Goal: Answer question/provide support

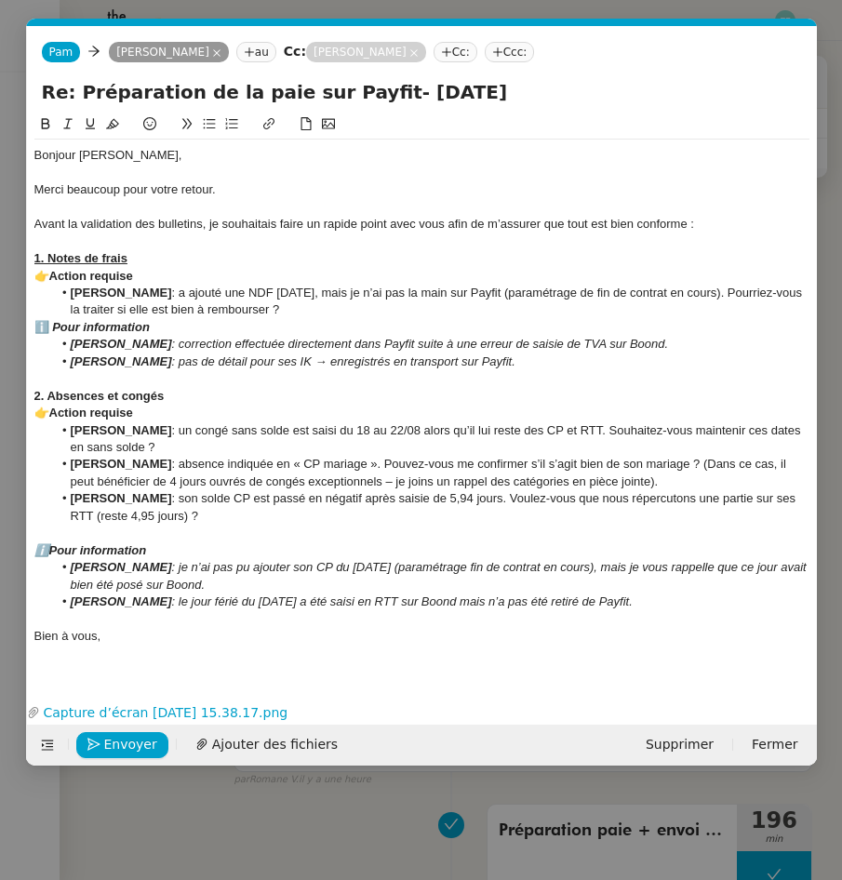
scroll to position [0, 39]
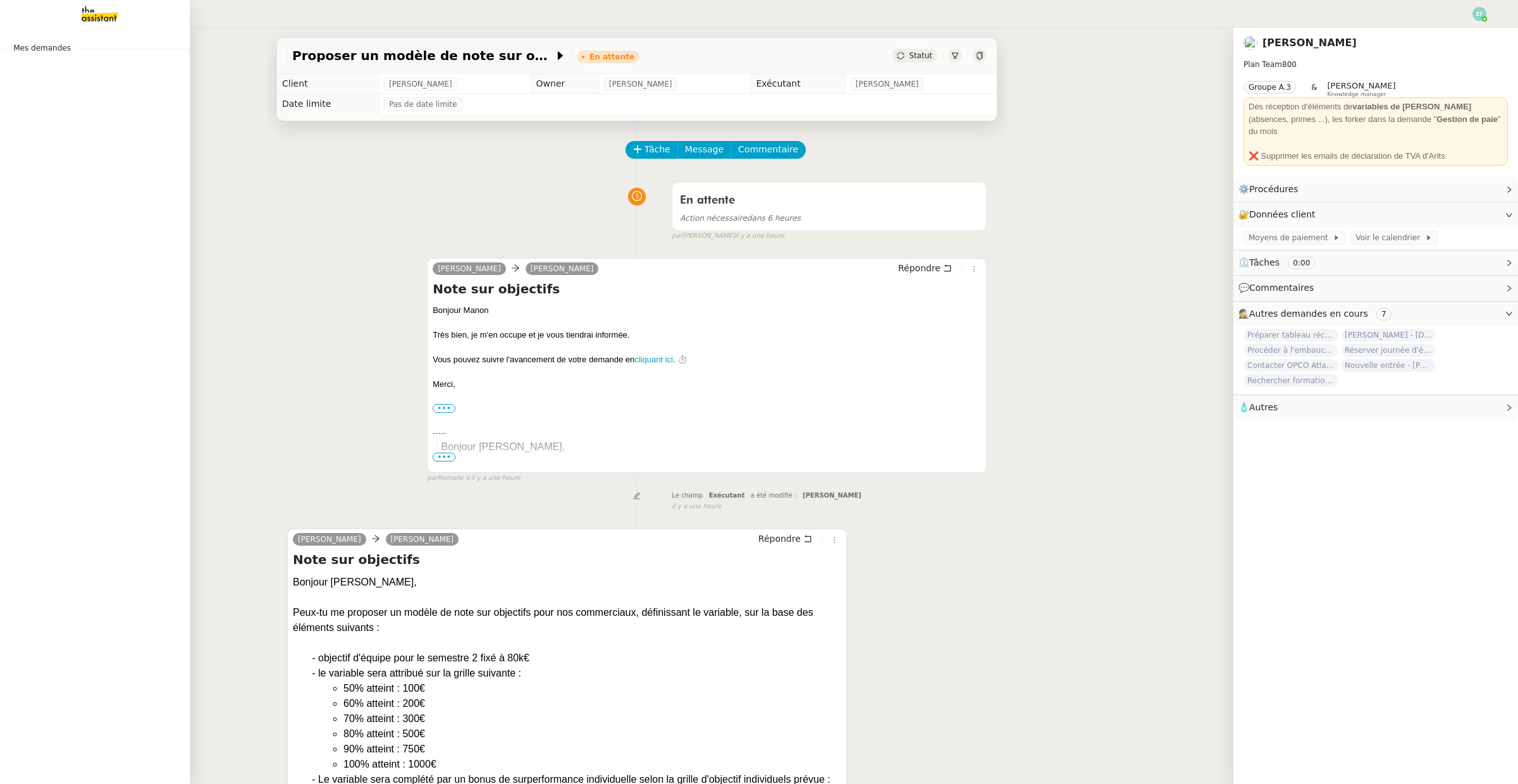
click at [97, 12] on img at bounding box center [90, 14] width 98 height 28
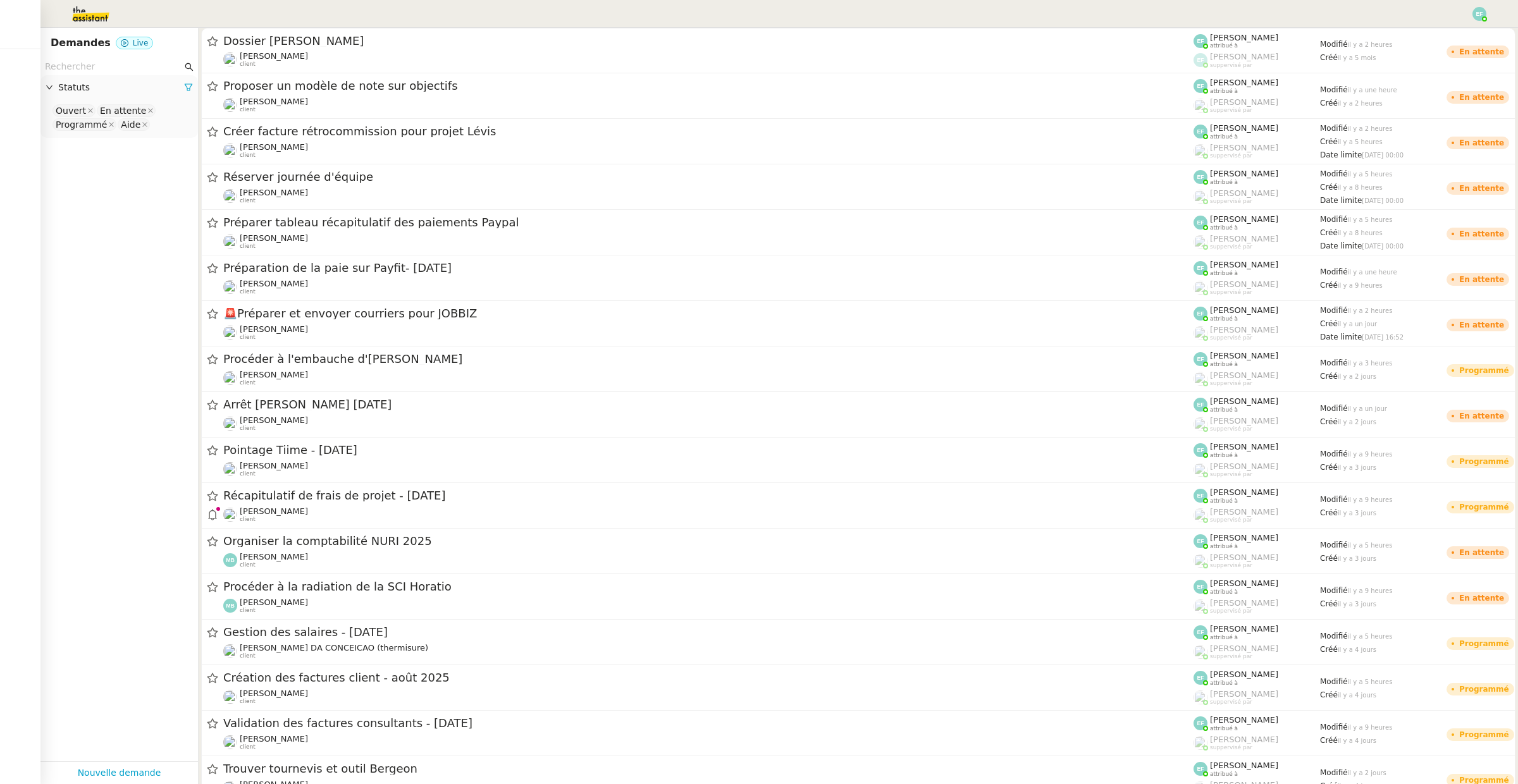
click at [112, 65] on input "text" at bounding box center [114, 66] width 137 height 14
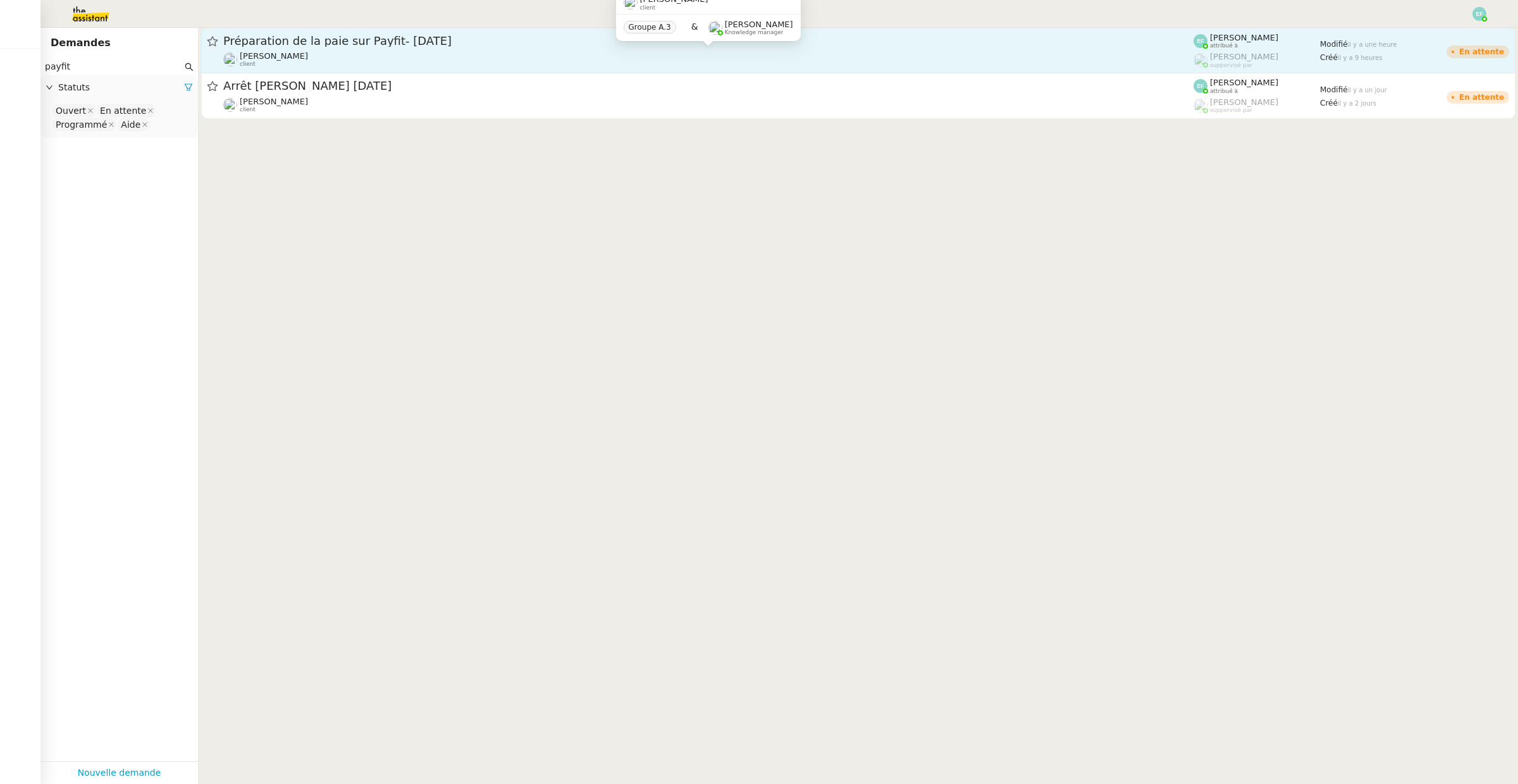
type input "payfit"
click at [312, 44] on span "Préparation de la paie sur Payfit- [DATE]" at bounding box center [708, 41] width 971 height 12
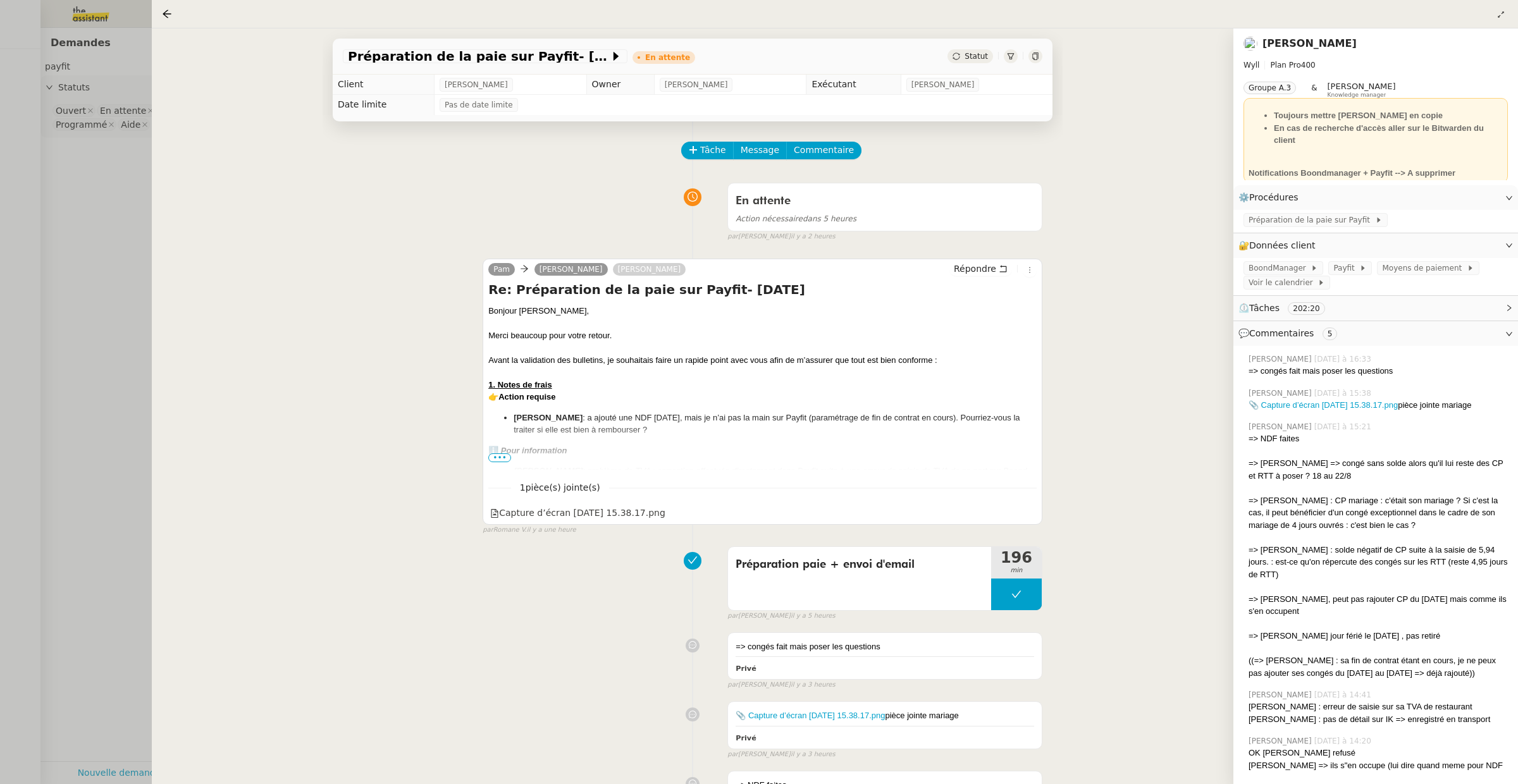
click at [510, 458] on span "•••" at bounding box center [499, 458] width 22 height 9
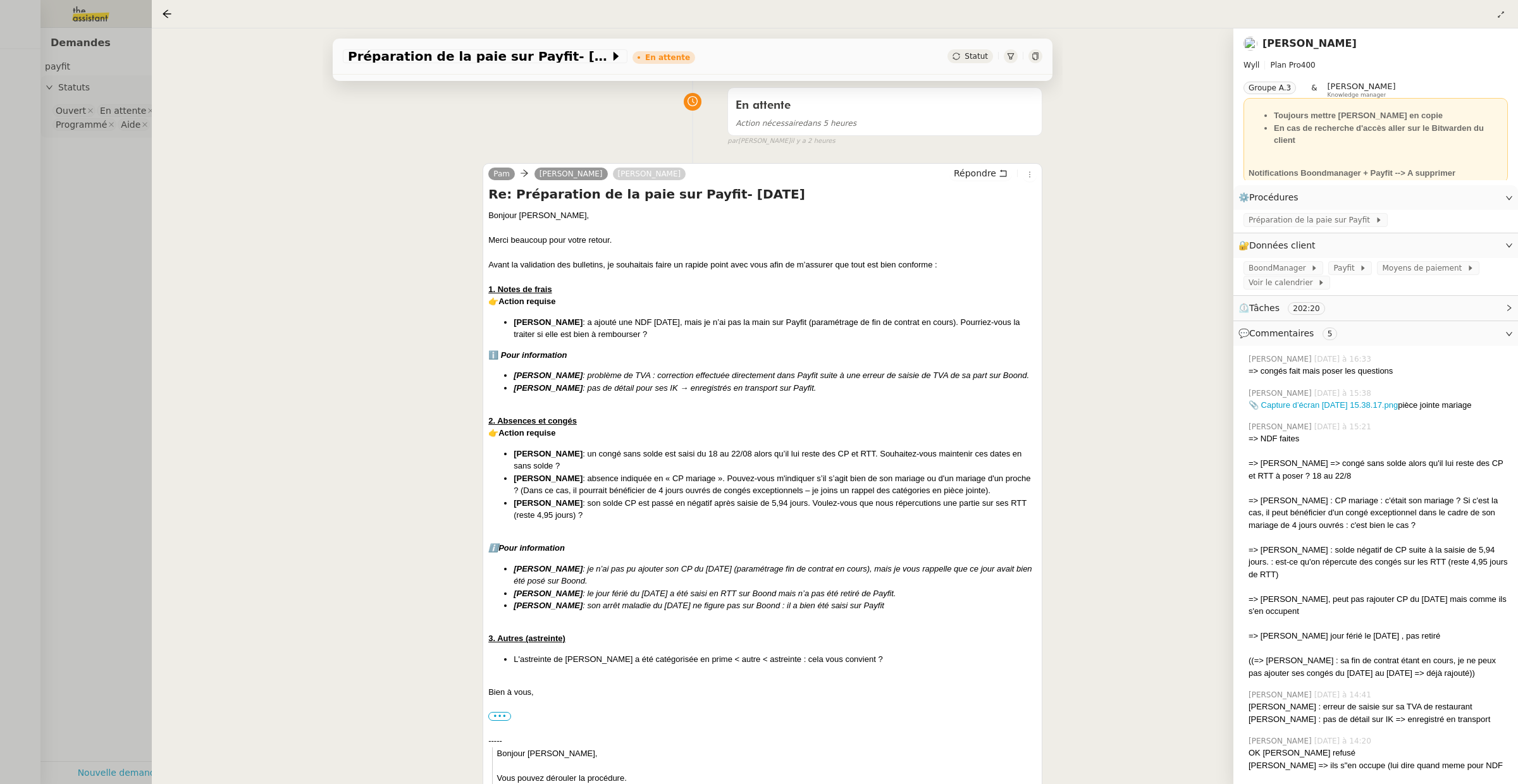
scroll to position [98, 0]
drag, startPoint x: 579, startPoint y: 320, endPoint x: 578, endPoint y: 340, distance: 20.0
click at [579, 340] on div "Bonjour Guillaume, Merci beaucoup pour votre retour. Avant la validation des bu…" at bounding box center [762, 595] width 548 height 777
click at [578, 340] on div "Bonjour Guillaume, Merci beaucoup pour votre retour. Avant la validation des bu…" at bounding box center [762, 595] width 548 height 777
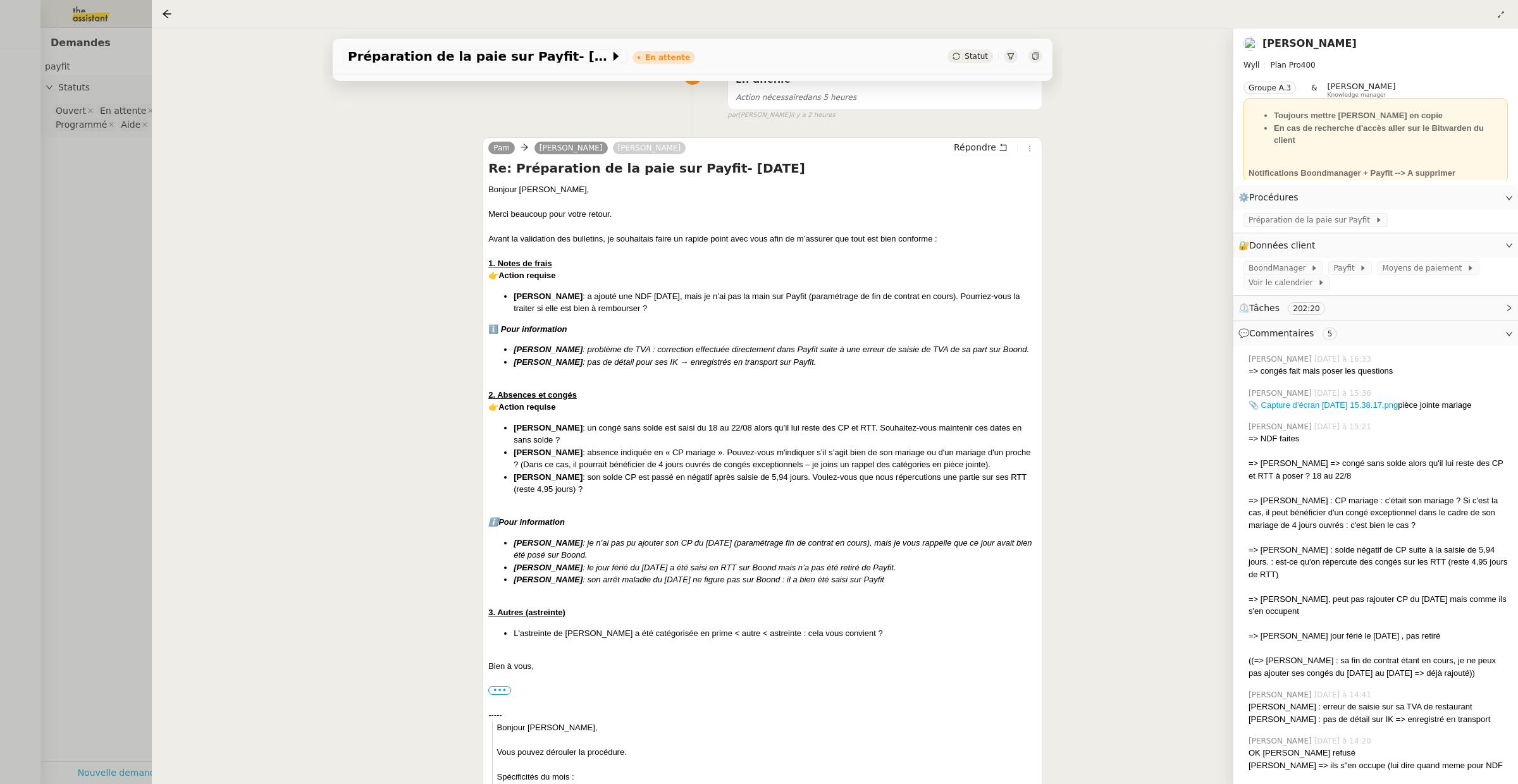
scroll to position [120, 0]
